Goal: Information Seeking & Learning: Check status

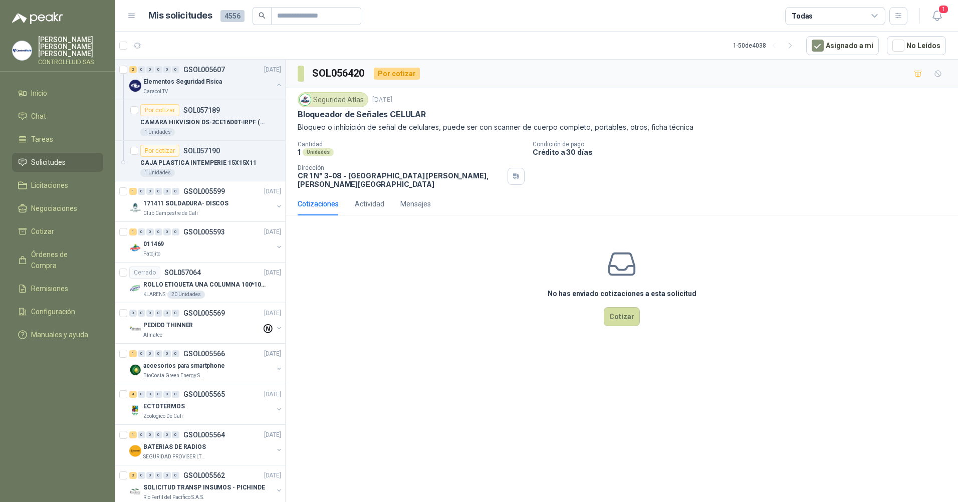
click at [50, 157] on span "Solicitudes" at bounding box center [48, 162] width 35 height 11
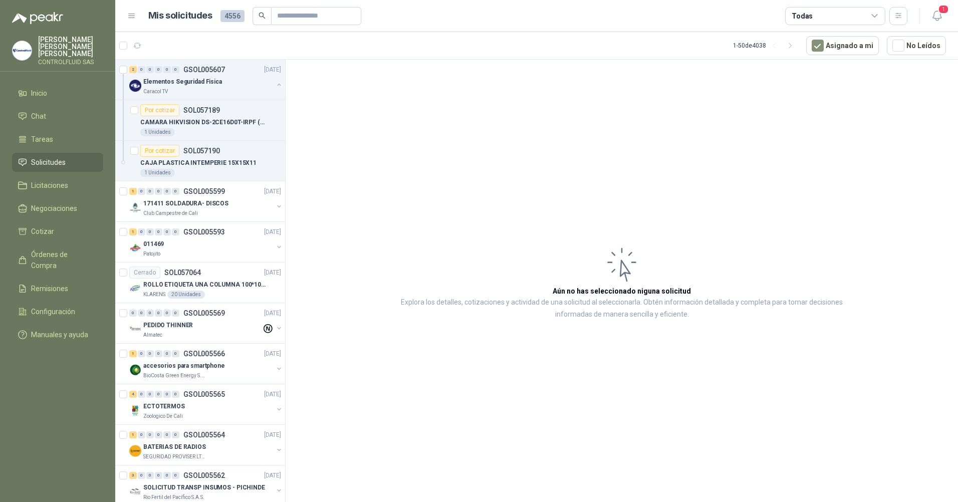
click at [50, 157] on span "Solicitudes" at bounding box center [48, 162] width 35 height 11
click at [55, 134] on li "Tareas" at bounding box center [57, 139] width 79 height 11
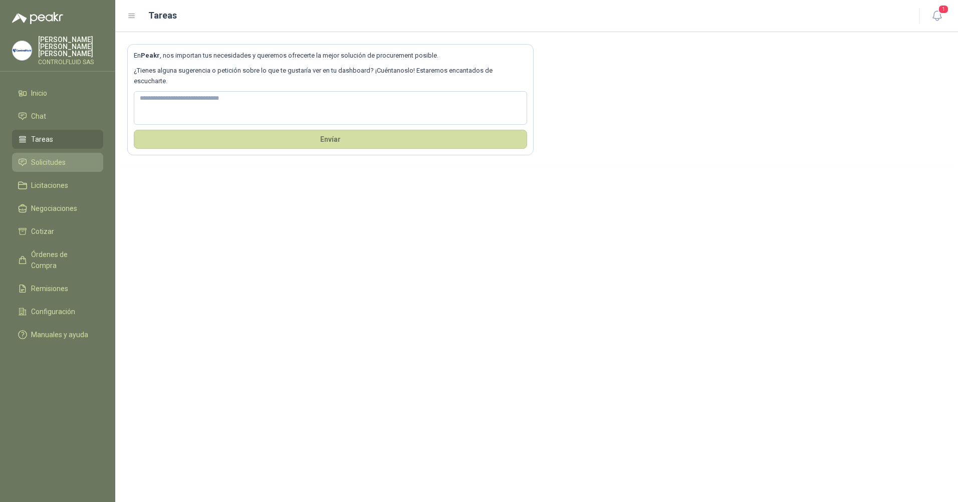
click at [49, 157] on span "Solicitudes" at bounding box center [48, 162] width 35 height 11
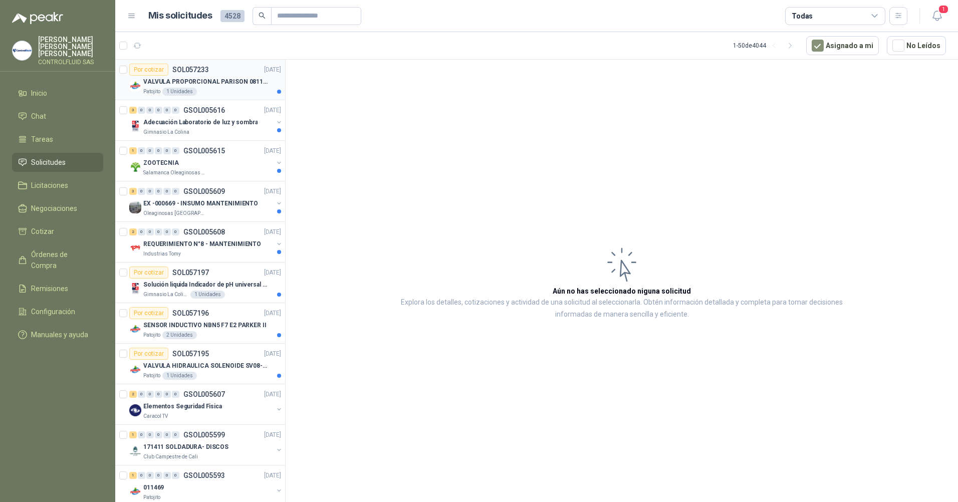
click at [277, 93] on div at bounding box center [279, 92] width 4 height 4
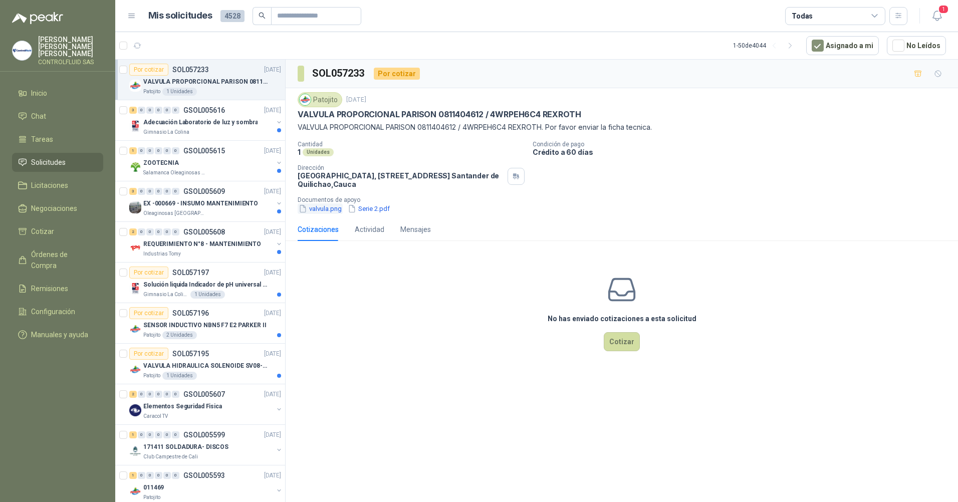
click at [328, 208] on button "valvula.png" at bounding box center [320, 208] width 45 height 11
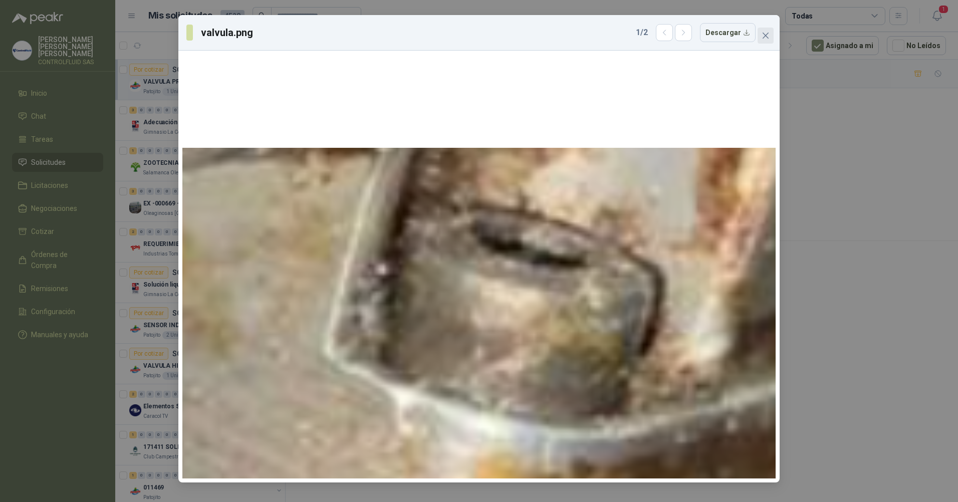
click at [769, 34] on icon "close" at bounding box center [766, 36] width 8 height 8
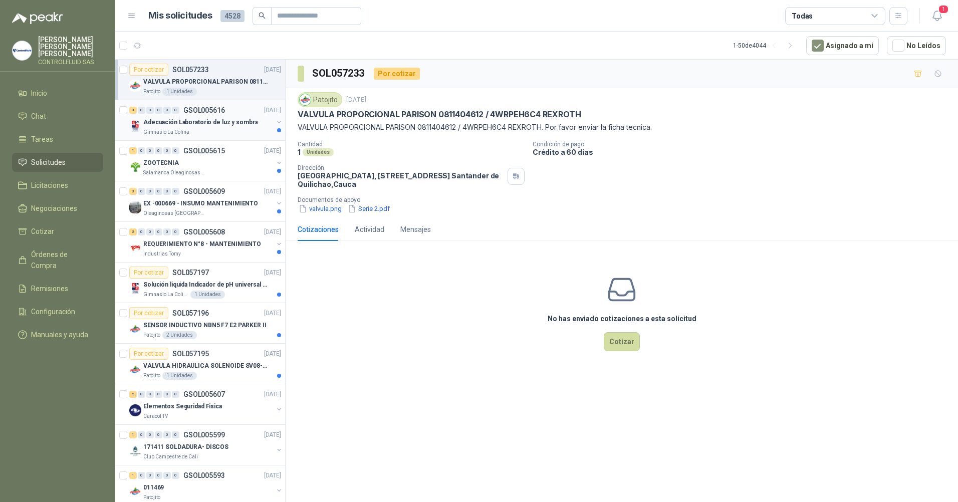
click at [277, 131] on div at bounding box center [279, 130] width 4 height 4
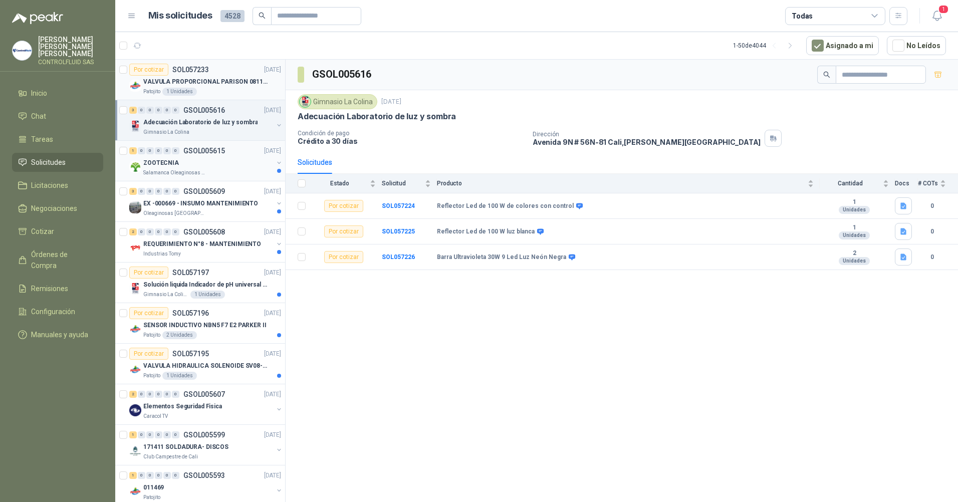
click at [277, 171] on div at bounding box center [279, 171] width 4 height 4
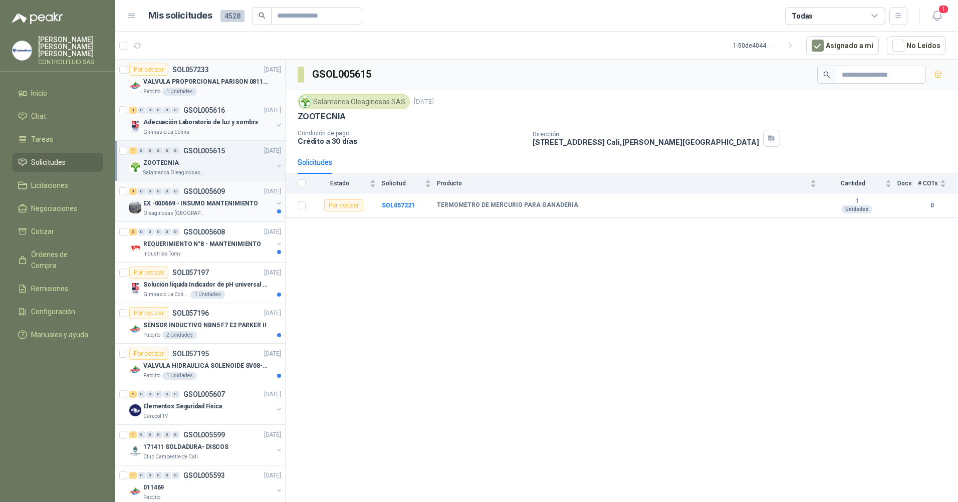
click at [277, 209] on div at bounding box center [279, 211] width 4 height 4
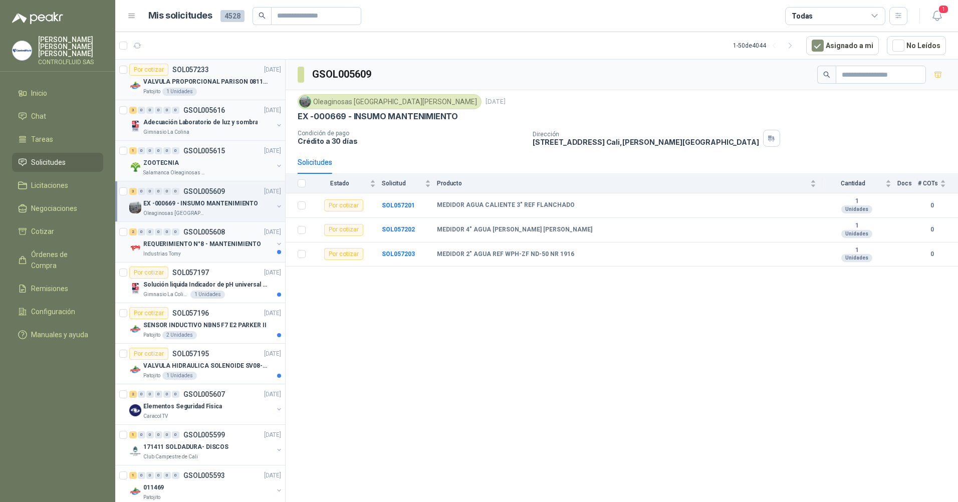
click at [277, 252] on div at bounding box center [279, 252] width 4 height 4
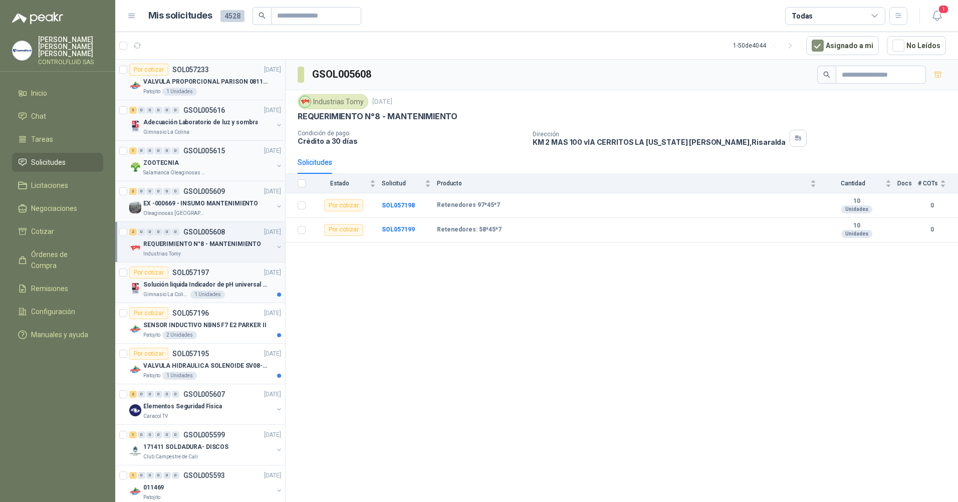
click at [277, 293] on div at bounding box center [279, 295] width 4 height 4
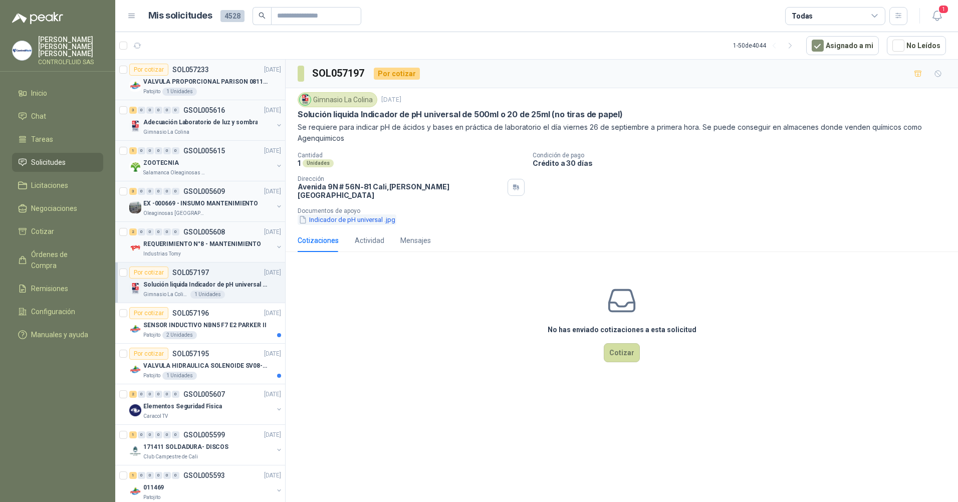
click at [330, 214] on button "Indicador de pH universal .jpg" at bounding box center [347, 219] width 99 height 11
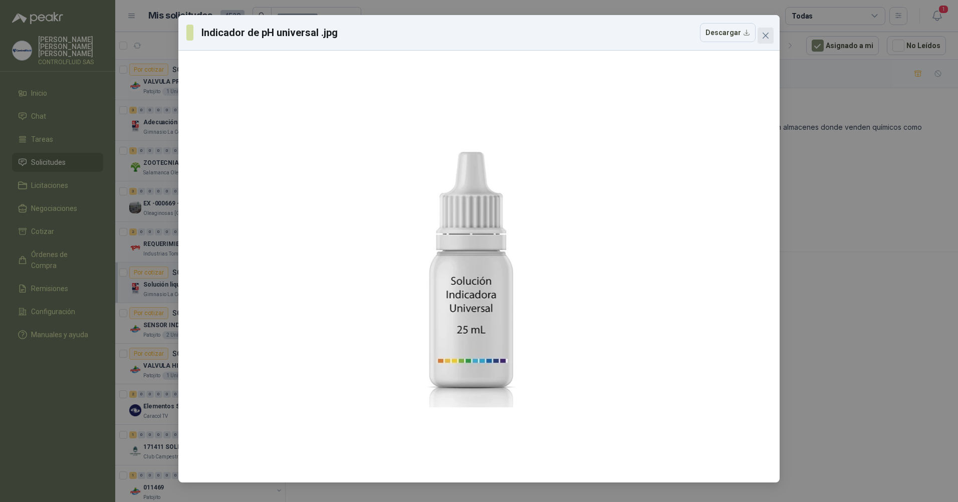
click at [768, 33] on icon "close" at bounding box center [766, 36] width 6 height 6
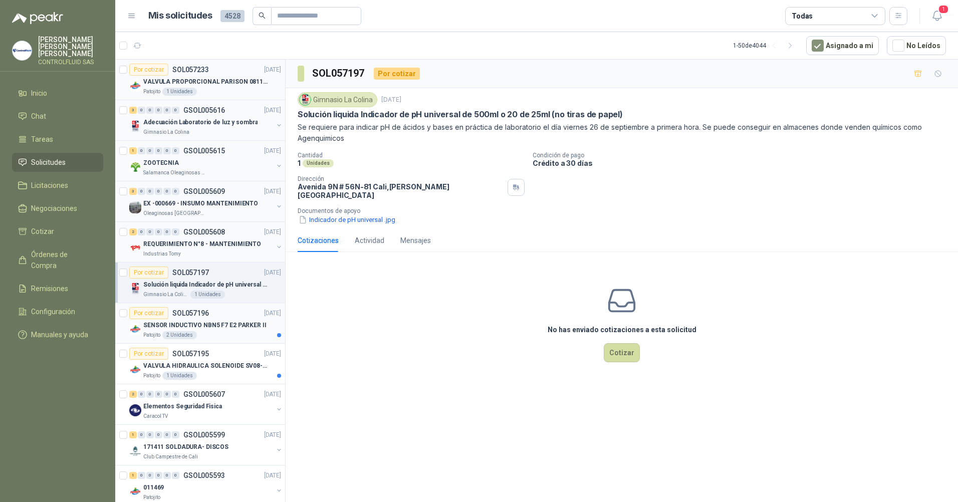
click at [277, 334] on div at bounding box center [279, 335] width 4 height 4
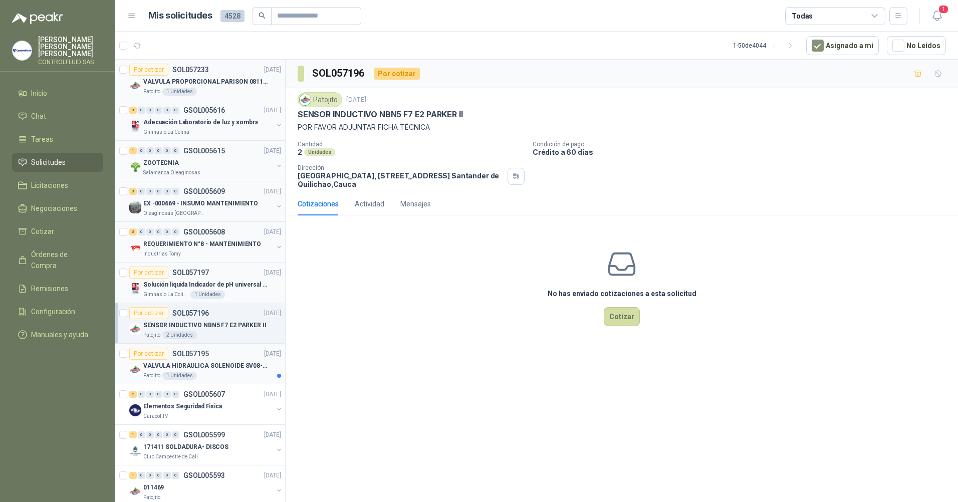
click at [277, 375] on div at bounding box center [279, 376] width 4 height 4
click at [940, 16] on icon "button" at bounding box center [937, 16] width 9 height 10
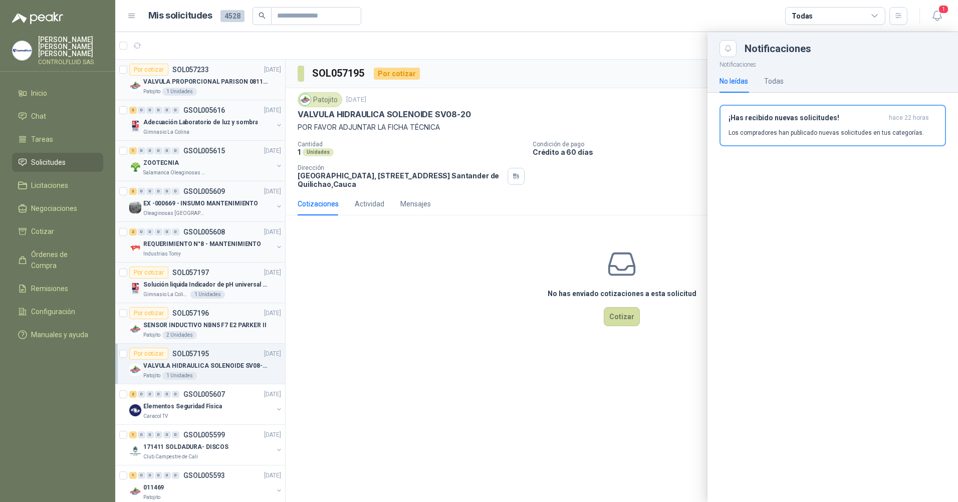
click at [600, 85] on div at bounding box center [536, 267] width 843 height 470
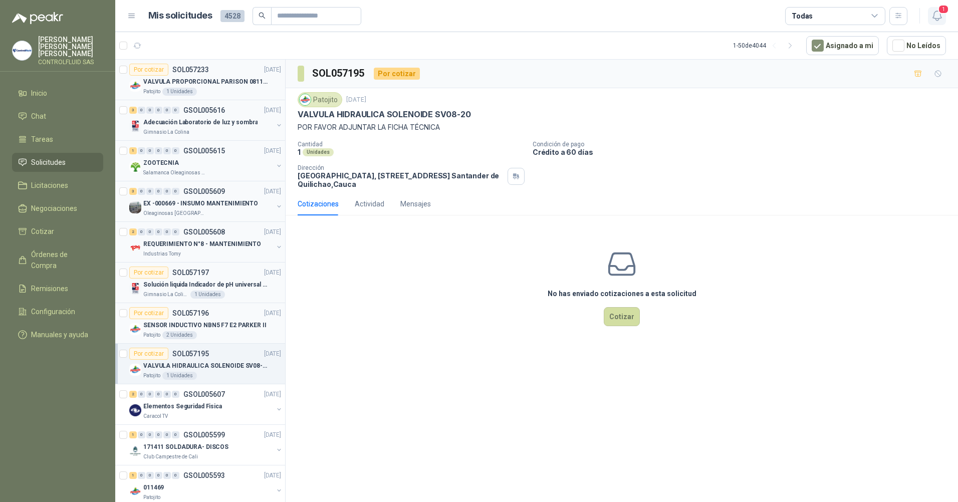
click at [945, 11] on span "1" at bounding box center [943, 10] width 11 height 10
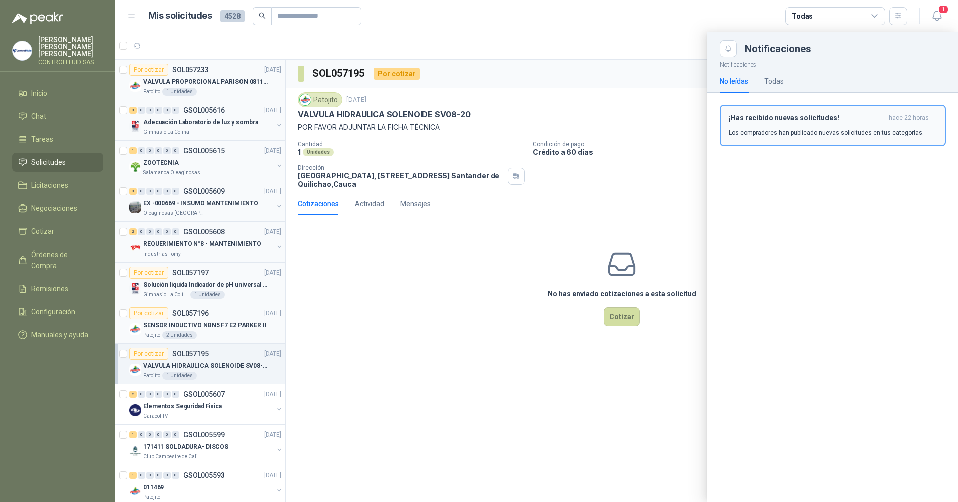
click at [758, 118] on h3 "¡Has recibido nuevas solicitudes!" at bounding box center [807, 118] width 156 height 9
